Goal: Find specific page/section: Find specific page/section

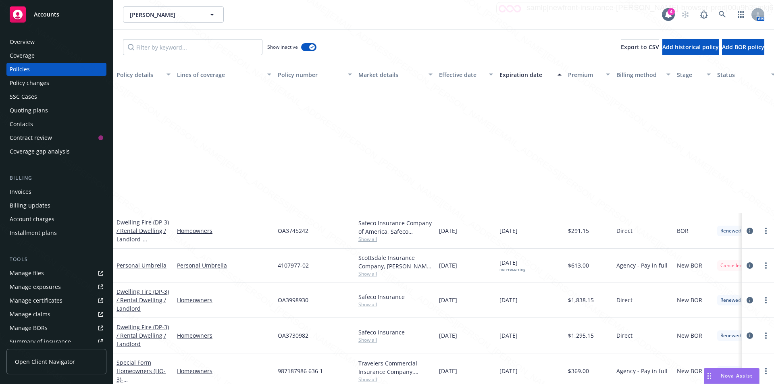
scroll to position [161, 0]
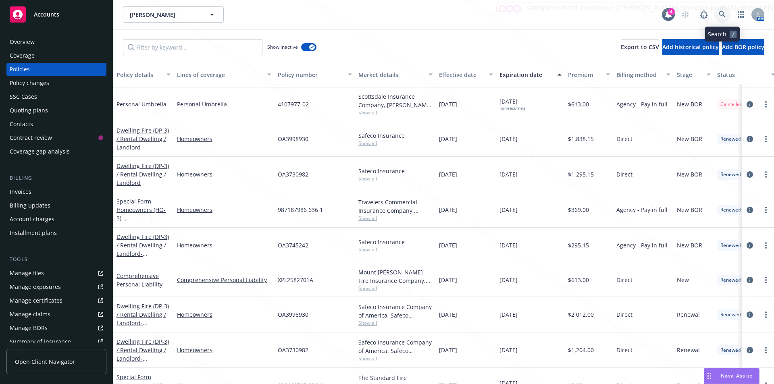
click at [719, 13] on link at bounding box center [722, 14] width 16 height 16
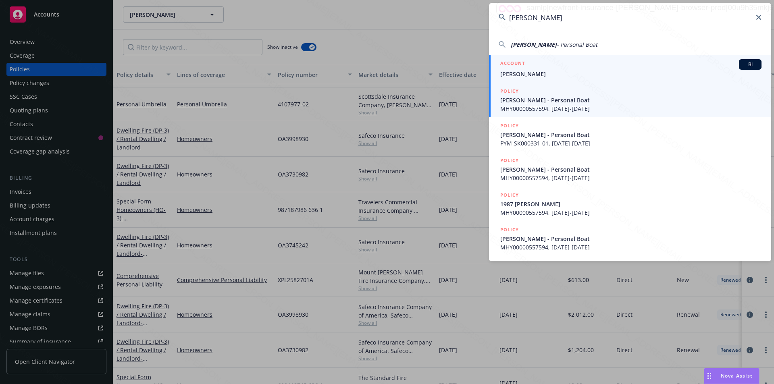
type input "[PERSON_NAME]"
click at [557, 77] on span "[PERSON_NAME]" at bounding box center [630, 74] width 261 height 8
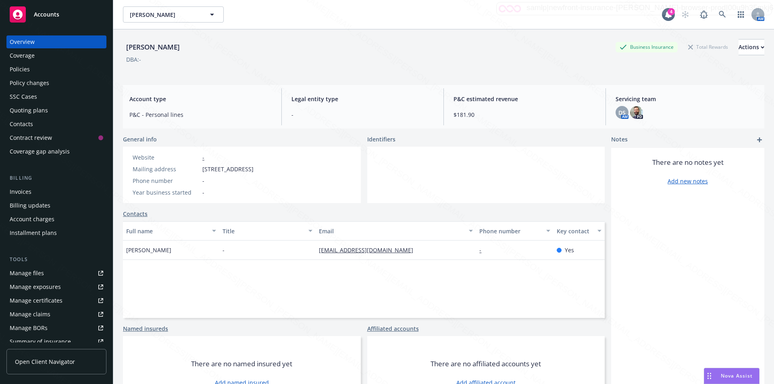
click at [23, 72] on div "Policies" at bounding box center [20, 69] width 20 height 13
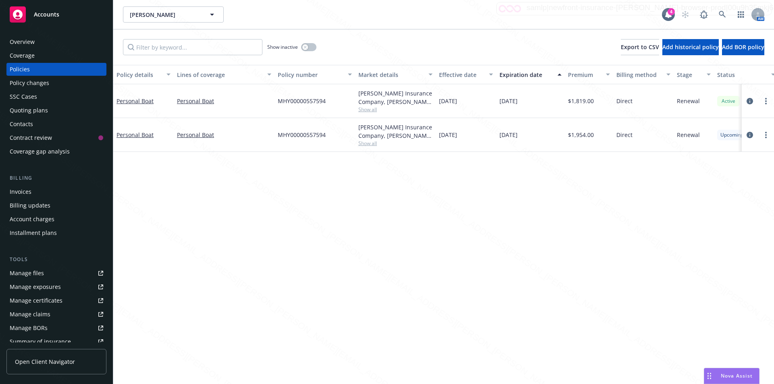
click at [27, 191] on div "Invoices" at bounding box center [21, 191] width 22 height 13
